Goal: Entertainment & Leisure: Consume media (video, audio)

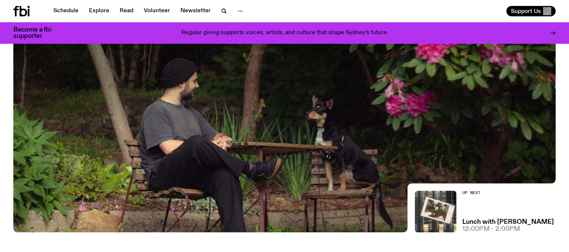
scroll to position [38, 0]
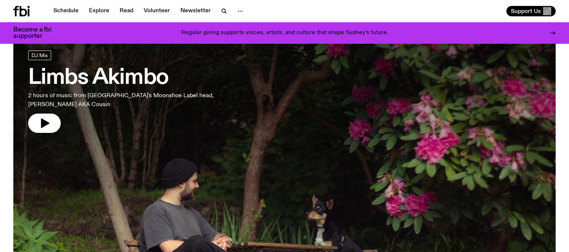
click at [95, 77] on h3 "Limbs Akimbo" at bounding box center [123, 77] width 190 height 21
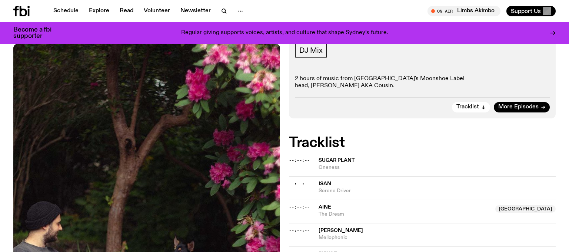
scroll to position [41, 0]
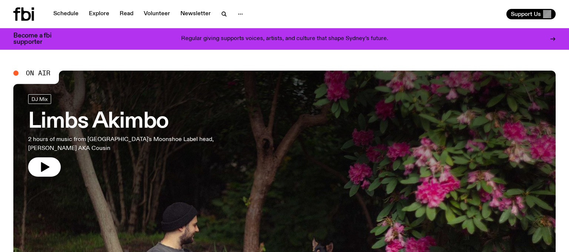
click at [139, 117] on h3 "Limbs Akimbo" at bounding box center [123, 121] width 190 height 21
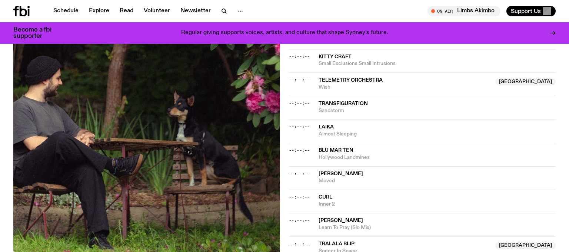
scroll to position [434, 0]
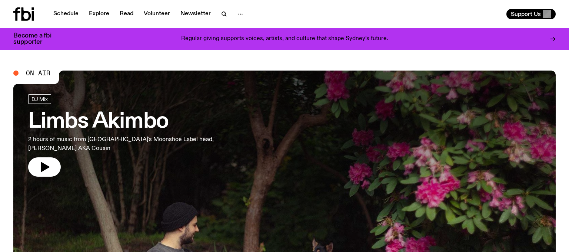
click at [123, 123] on h3 "Limbs Akimbo" at bounding box center [123, 121] width 190 height 21
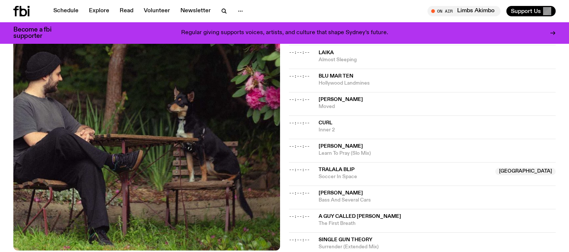
scroll to position [495, 0]
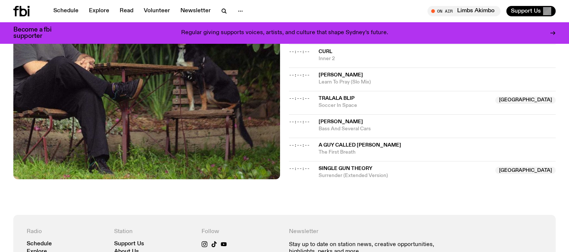
scroll to position [533, 0]
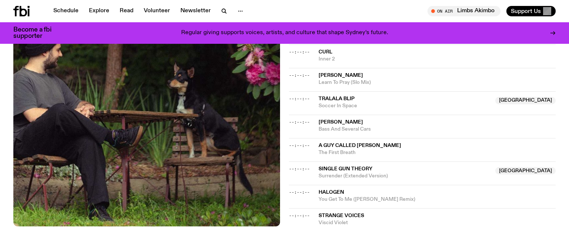
scroll to position [563, 0]
